Goal: Task Accomplishment & Management: Manage account settings

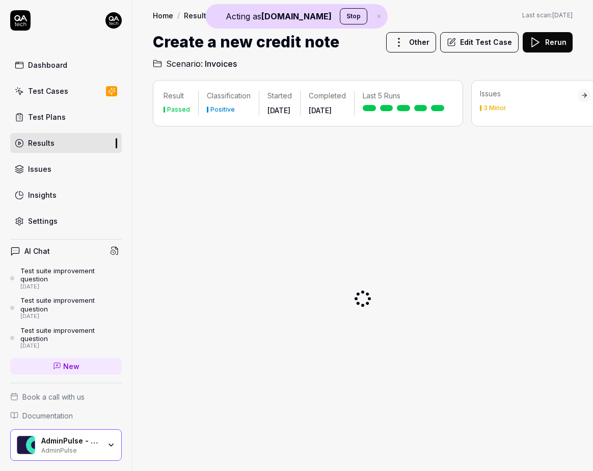
click at [340, 12] on button "Stop" at bounding box center [354, 16] width 28 height 16
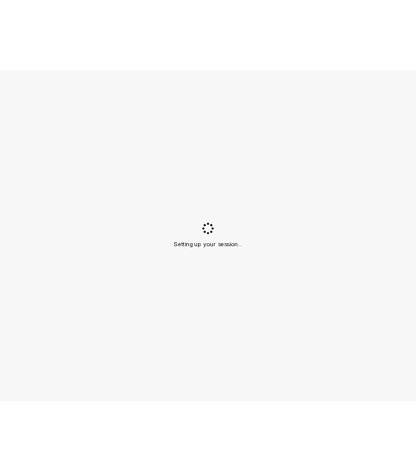
scroll to position [639, 0]
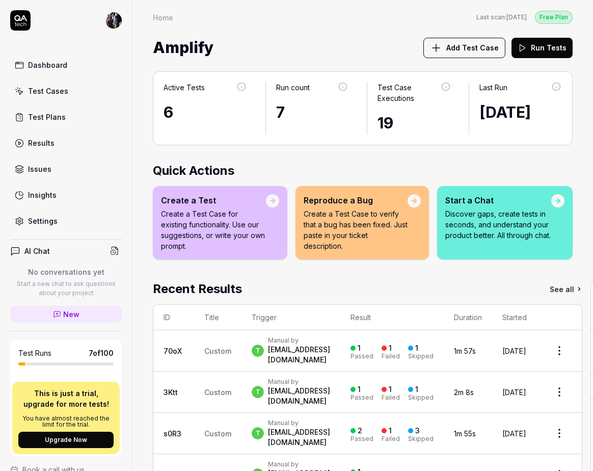
click at [117, 27] on html "Dashboard Test Cases Test Plans Results Issues Insights Settings AI Chat No con…" at bounding box center [296, 235] width 593 height 471
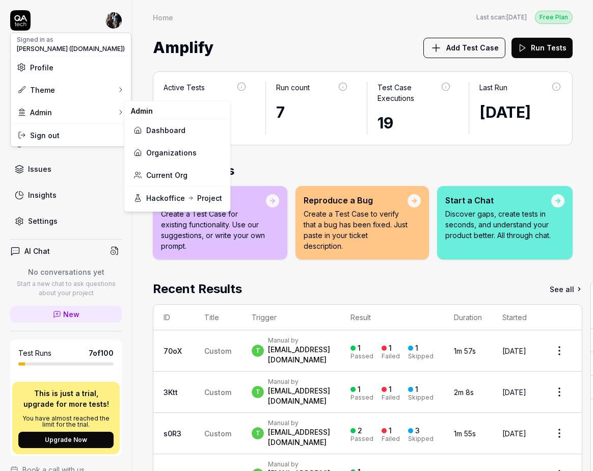
click at [184, 154] on link "Organizations" at bounding box center [177, 152] width 89 height 22
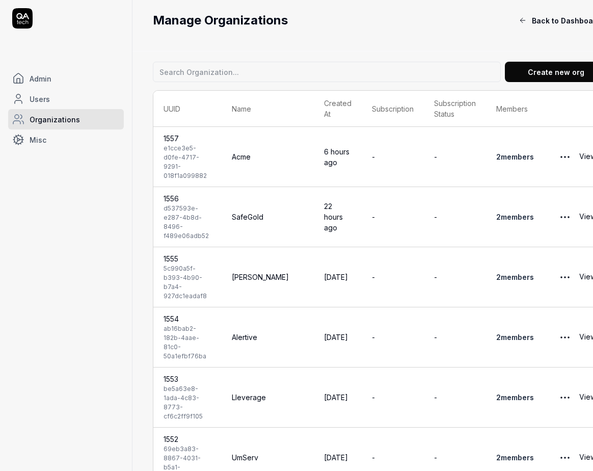
click at [524, 75] on button "Create new org" at bounding box center [556, 72] width 102 height 20
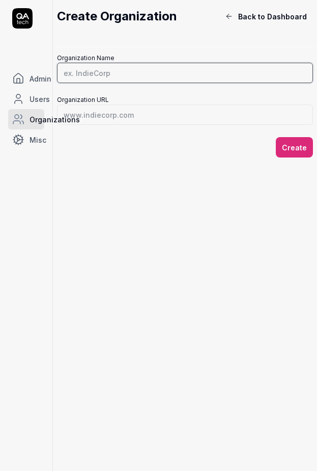
click at [103, 72] on input "Organization Name" at bounding box center [185, 73] width 256 height 20
type input "[PERSON_NAME] QA Environment"
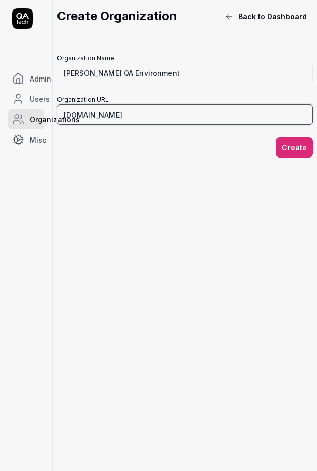
type input "[DOMAIN_NAME]"
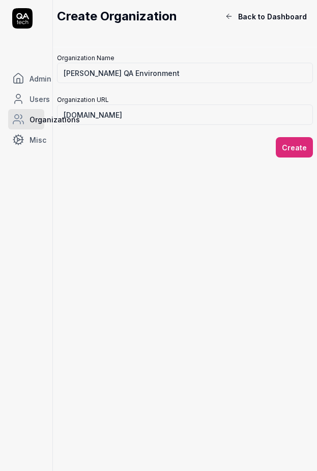
click at [293, 145] on button "Create" at bounding box center [294, 147] width 37 height 20
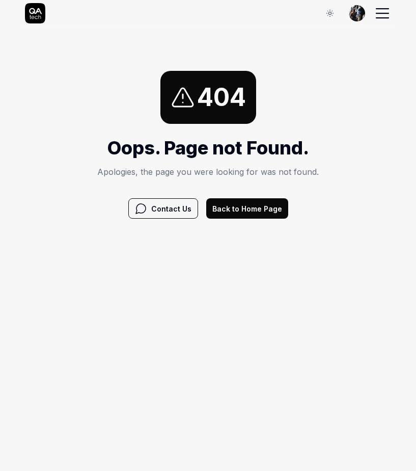
click at [257, 211] on button "Back to Home Page" at bounding box center [247, 208] width 82 height 20
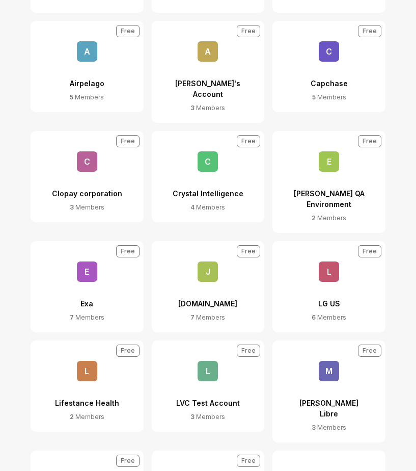
scroll to position [238, 0]
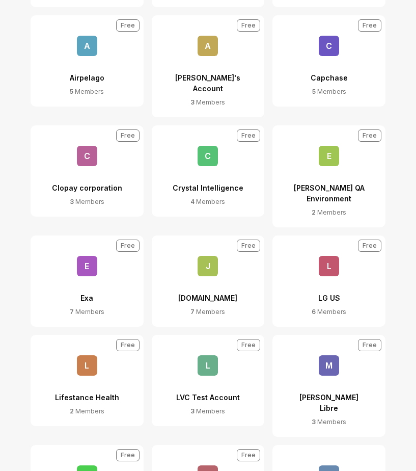
click at [336, 174] on div "[PERSON_NAME] QA Environment" at bounding box center [329, 187] width 76 height 42
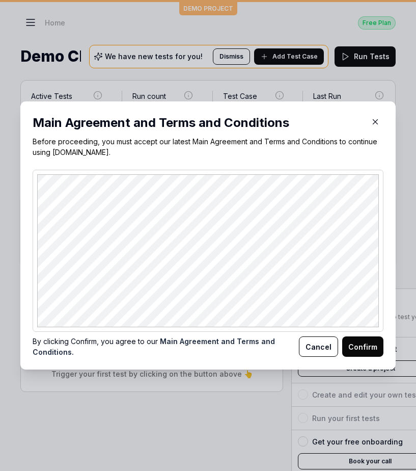
click at [357, 343] on button "Confirm" at bounding box center [362, 346] width 41 height 20
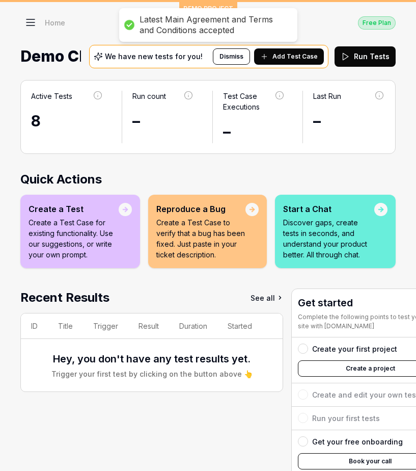
click at [33, 25] on icon at bounding box center [30, 25] width 8 height 0
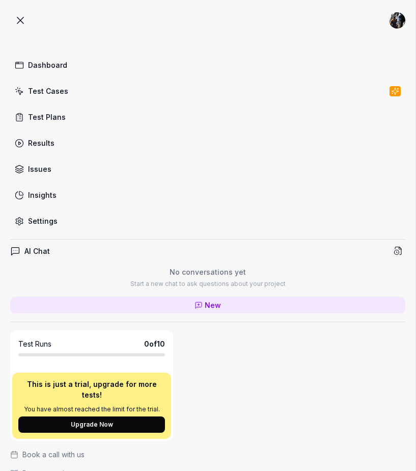
click at [37, 222] on div "Settings" at bounding box center [43, 220] width 30 height 11
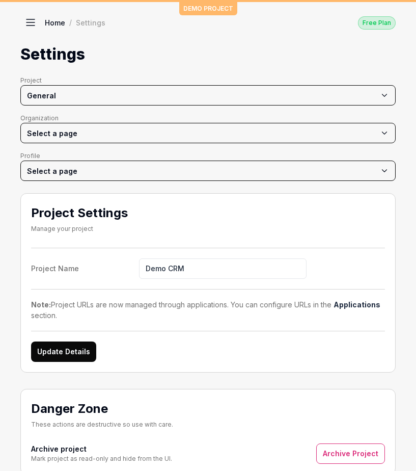
click at [27, 20] on icon at bounding box center [30, 22] width 12 height 12
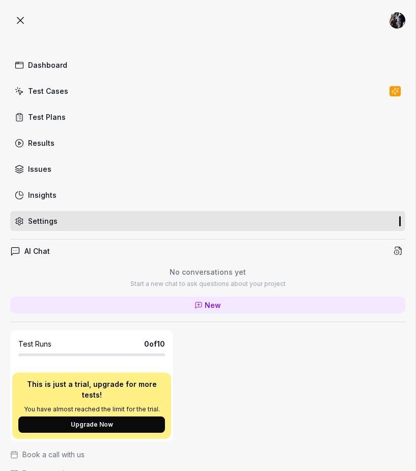
click at [51, 226] on div "Settings" at bounding box center [43, 220] width 30 height 11
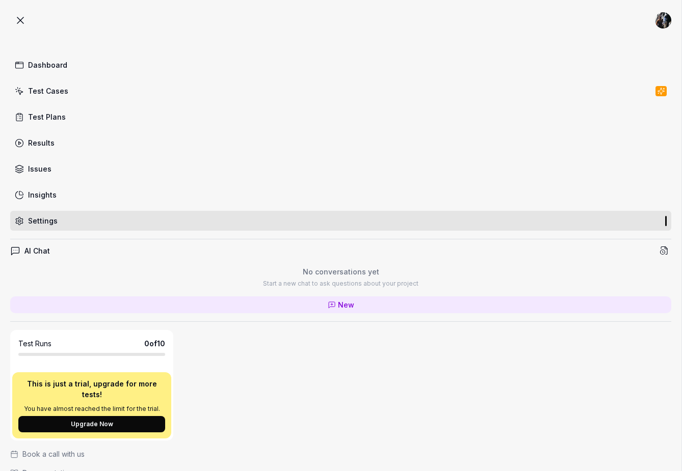
click at [15, 23] on icon at bounding box center [20, 20] width 12 height 12
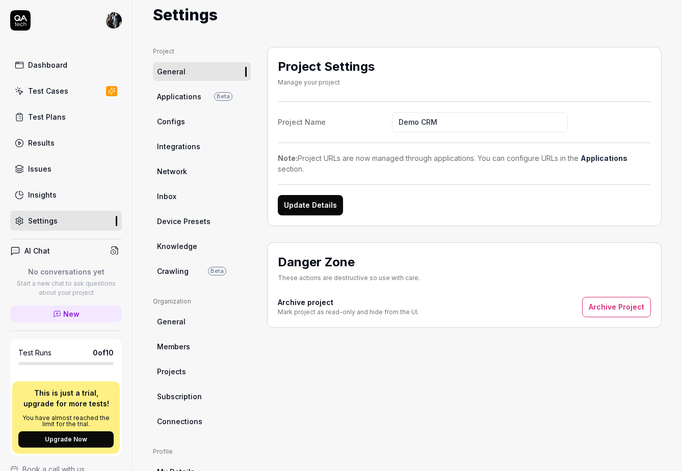
scroll to position [35, 0]
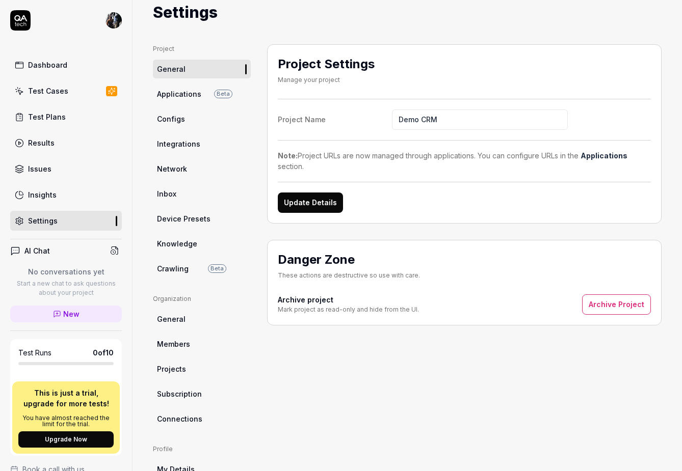
click at [175, 349] on link "Members" at bounding box center [202, 344] width 98 height 19
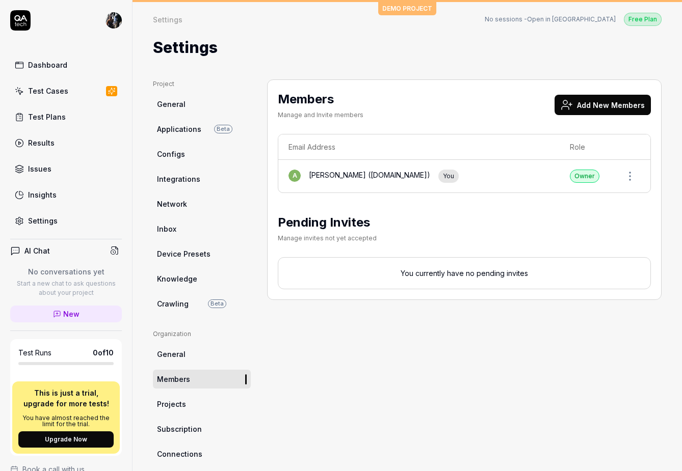
click at [416, 105] on button "Add New Members" at bounding box center [602, 105] width 96 height 20
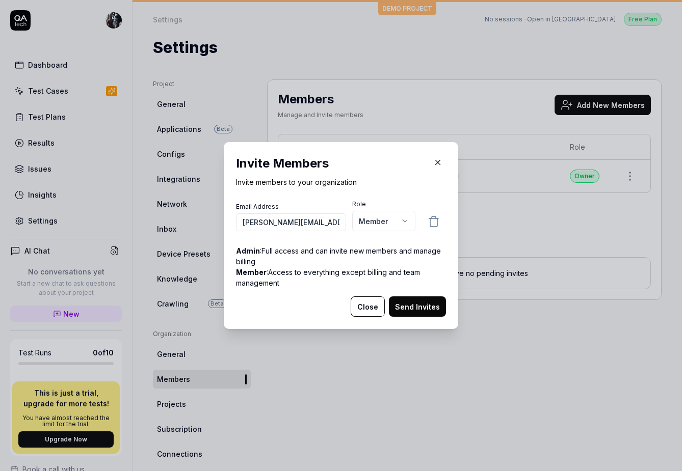
scroll to position [0, 1]
type input "everett@everettdamelio.com"
click at [396, 225] on body "Dashboard Test Cases Test Plans Results Issues Insights Settings AI Chat No con…" at bounding box center [341, 235] width 682 height 471
select select "*"
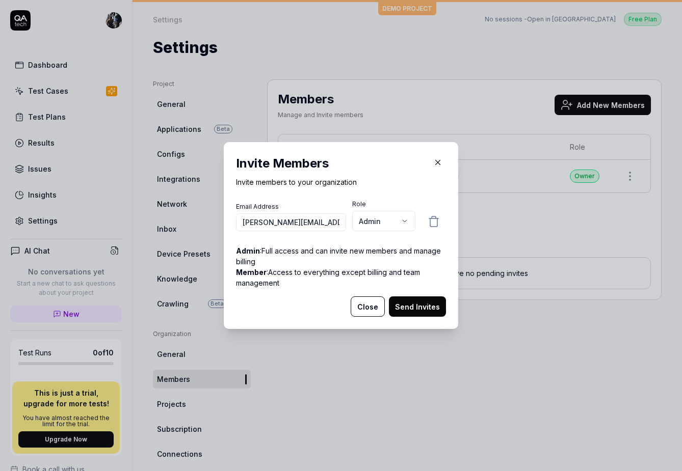
click at [405, 311] on button "Send Invites" at bounding box center [417, 306] width 57 height 20
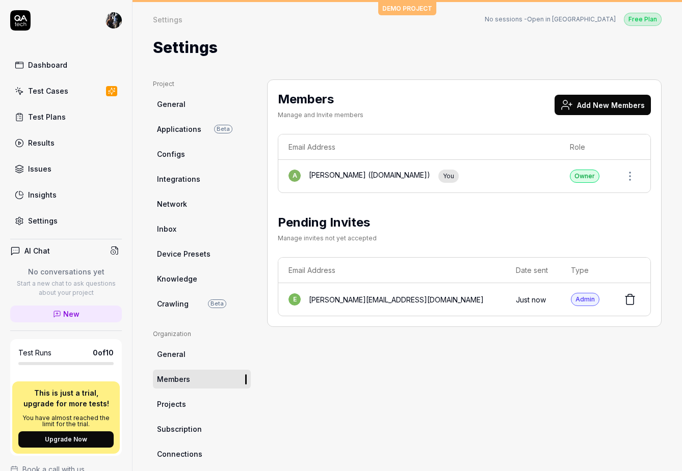
click at [113, 19] on html "Dashboard Test Cases Test Plans Results Issues Insights Settings AI Chat No con…" at bounding box center [341, 235] width 682 height 471
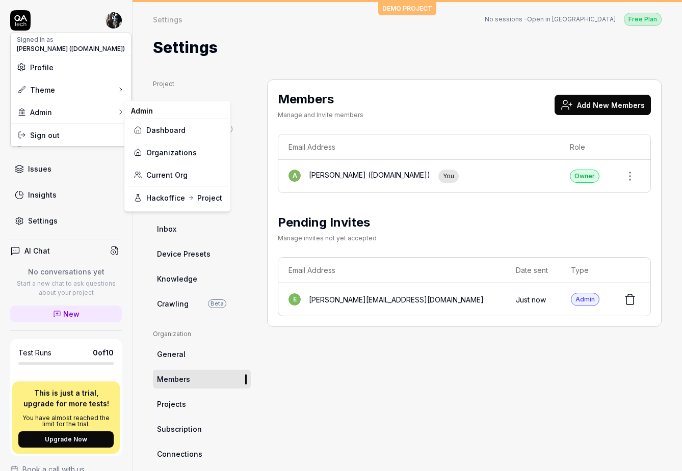
click at [150, 154] on link "Organizations" at bounding box center [177, 152] width 89 height 22
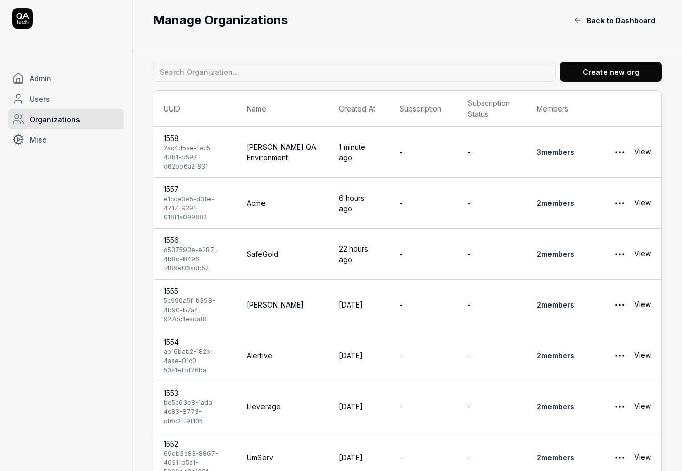
click at [416, 146] on link "View" at bounding box center [642, 152] width 17 height 20
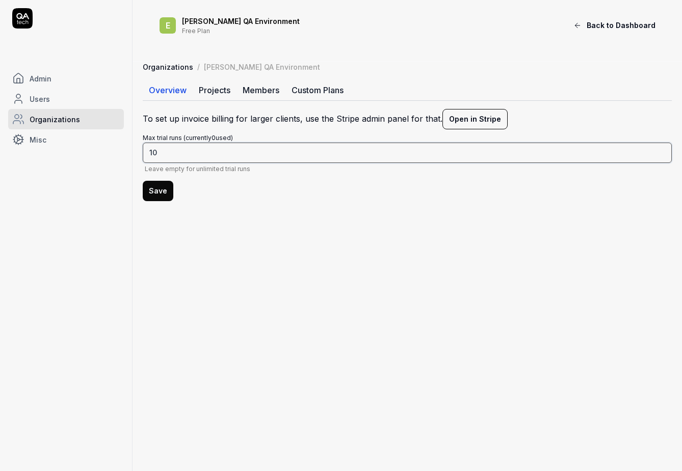
click at [215, 149] on input "10" at bounding box center [407, 153] width 529 height 20
type input "100"
click at [163, 192] on button "Save" at bounding box center [158, 191] width 31 height 20
